Goal: Information Seeking & Learning: Learn about a topic

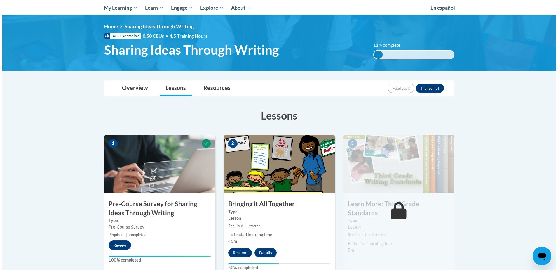
scroll to position [219, 0]
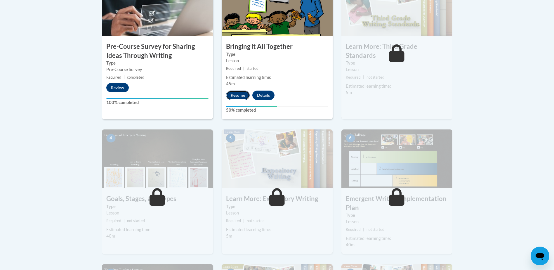
click at [236, 93] on button "Resume" at bounding box center [238, 95] width 24 height 9
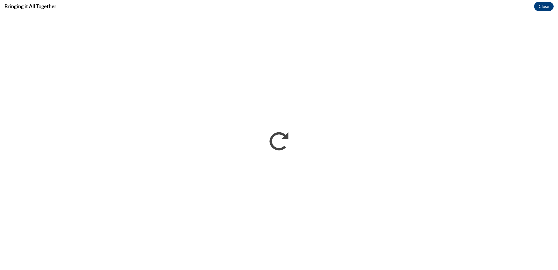
scroll to position [0, 0]
click at [545, 6] on button "Close" at bounding box center [544, 6] width 20 height 9
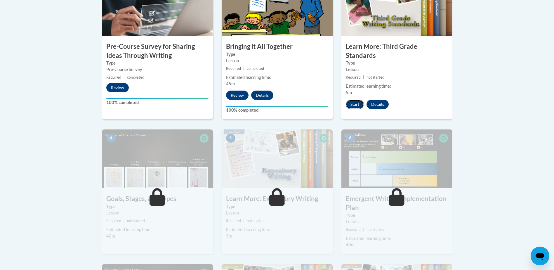
click at [362, 100] on button "Start" at bounding box center [355, 104] width 18 height 9
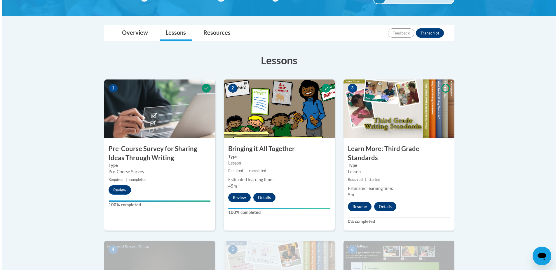
scroll to position [234, 0]
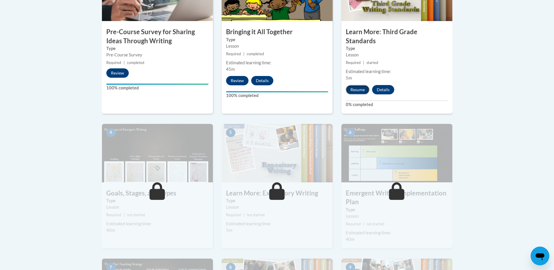
click at [354, 85] on button "Resume" at bounding box center [358, 89] width 24 height 9
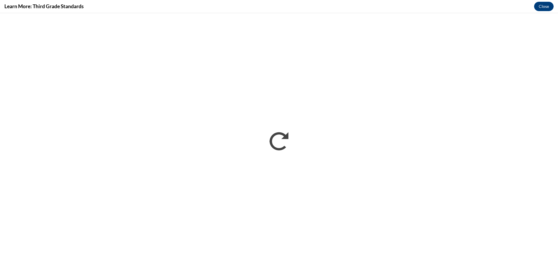
scroll to position [0, 0]
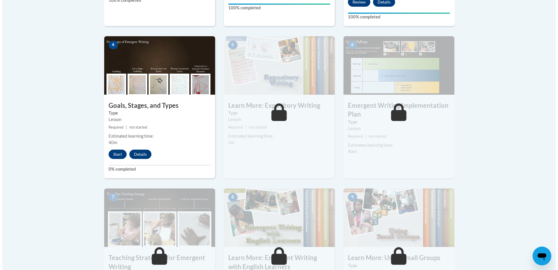
scroll to position [409, 0]
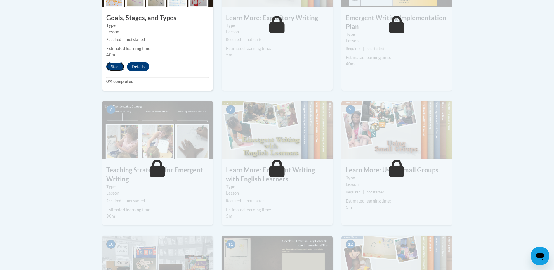
click at [115, 62] on button "Start" at bounding box center [115, 66] width 18 height 9
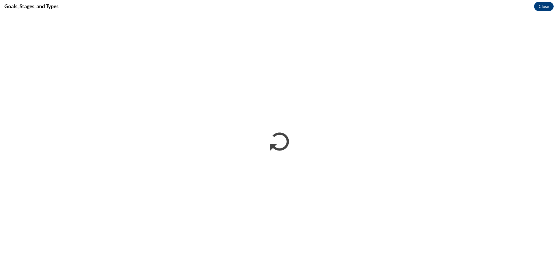
scroll to position [0, 0]
